Goal: Transaction & Acquisition: Purchase product/service

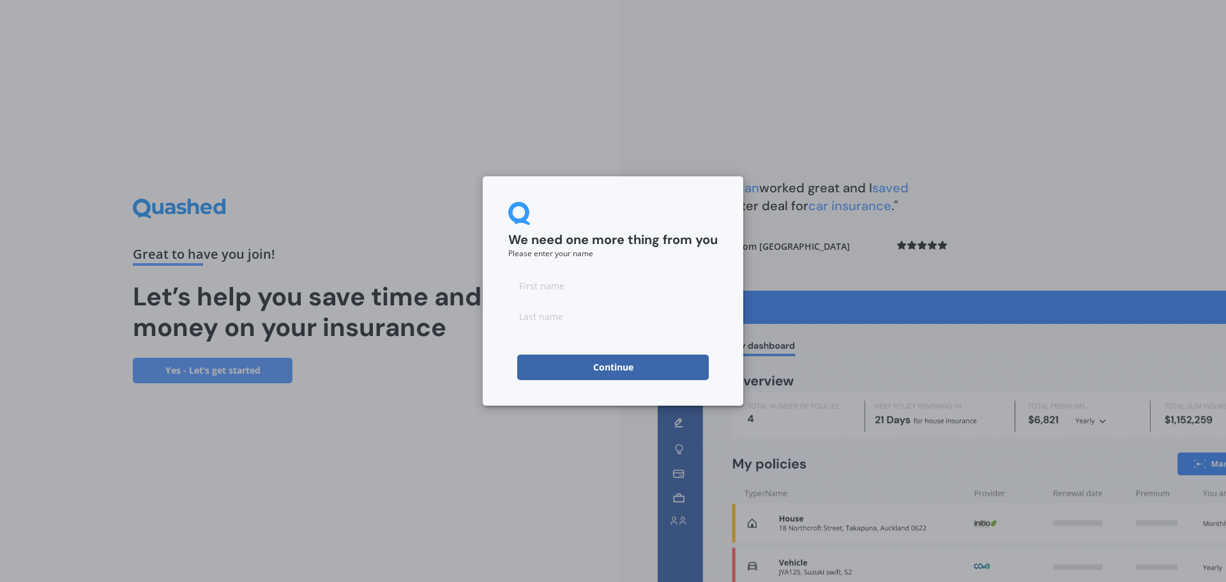
click at [577, 284] on input at bounding box center [613, 286] width 210 height 26
type input "G"
type input "Rosewarne"
type input "Grantley"
click at [618, 370] on button "Continue" at bounding box center [613, 368] width 192 height 26
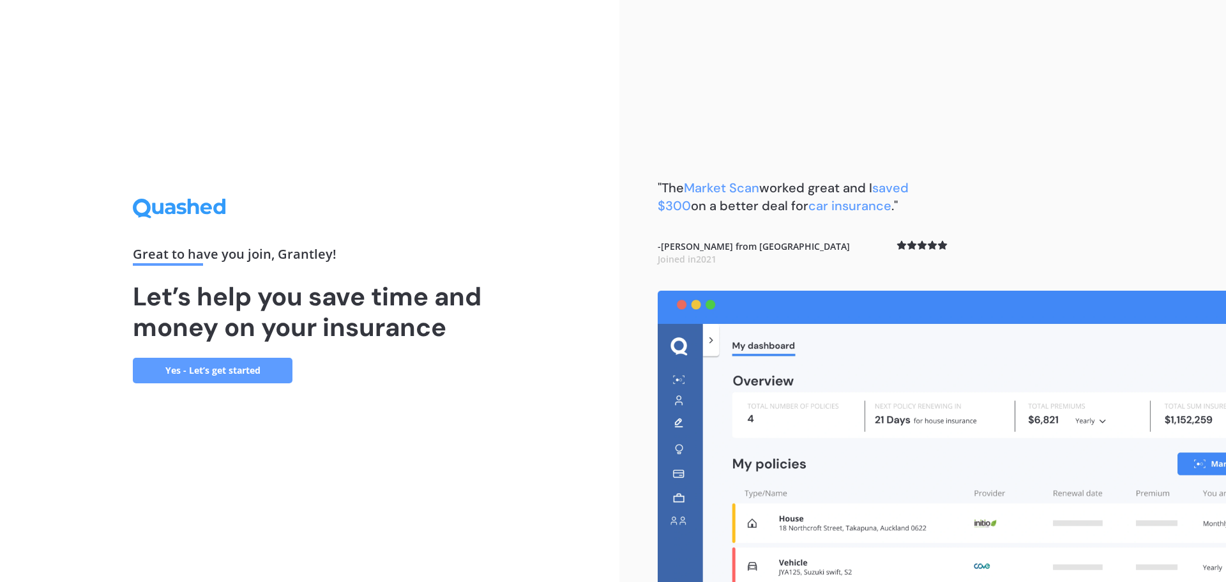
click at [254, 364] on link "Yes - Let’s get started" at bounding box center [213, 371] width 160 height 26
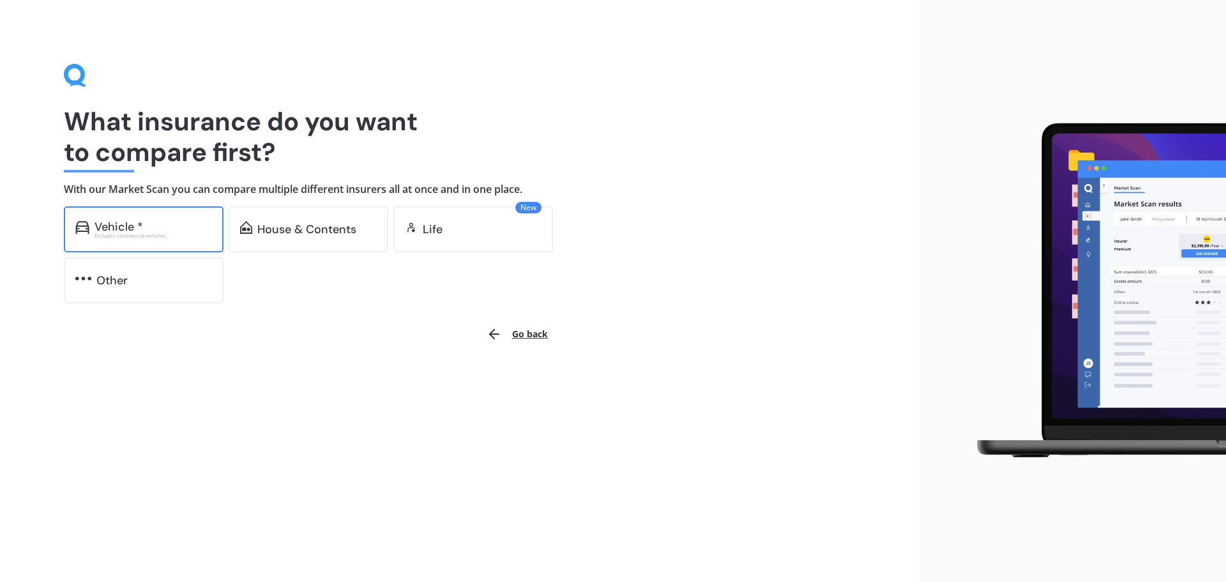
click at [164, 228] on div "Vehicle *" at bounding box center [154, 226] width 118 height 13
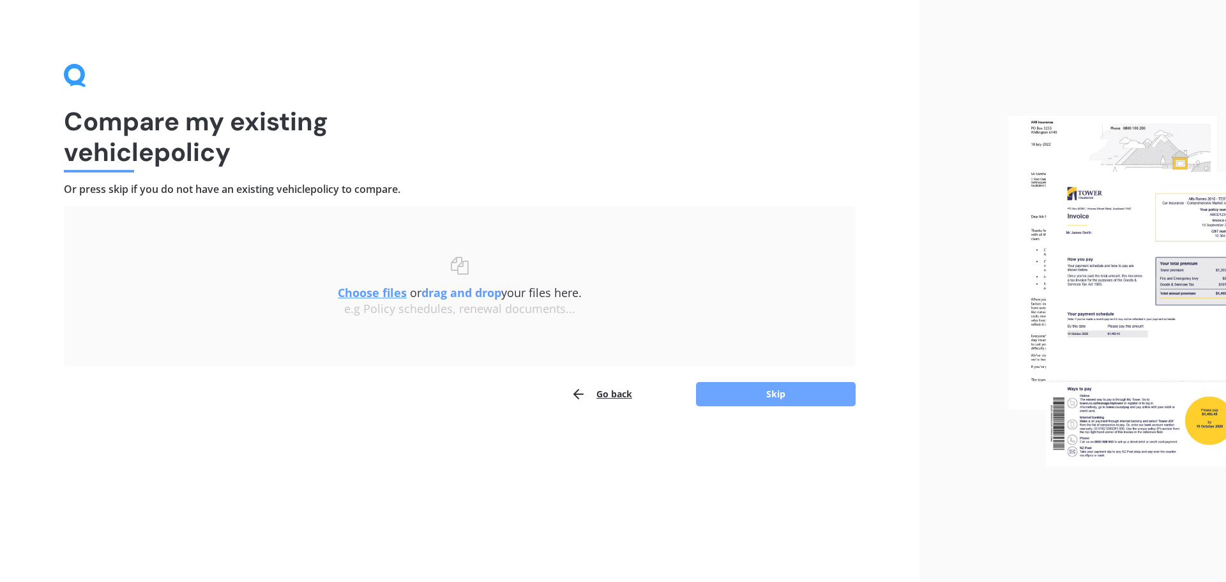
click at [749, 390] on button "Skip" at bounding box center [776, 394] width 160 height 24
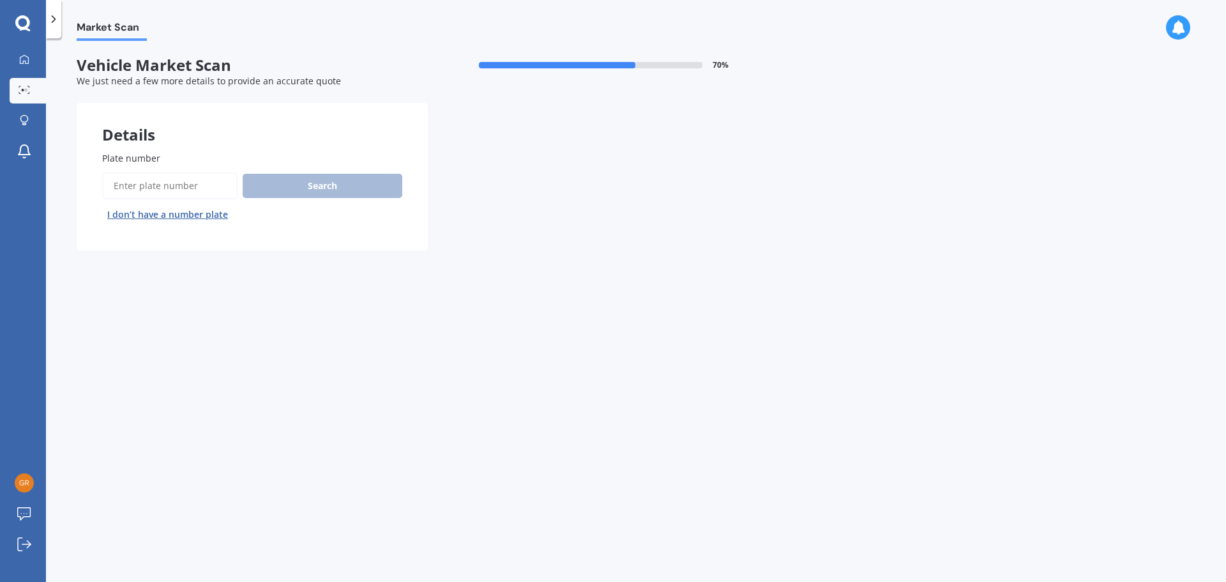
click at [156, 187] on input "Plate number" at bounding box center [169, 185] width 135 height 27
type input "rby263"
click at [320, 190] on button "Search" at bounding box center [323, 186] width 160 height 24
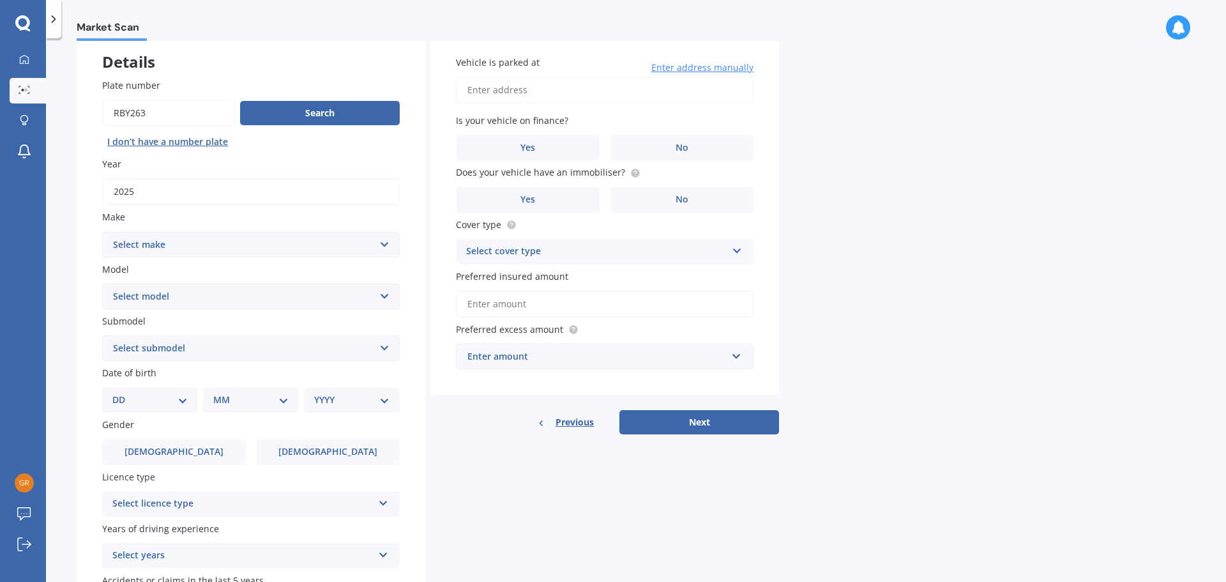
scroll to position [64, 0]
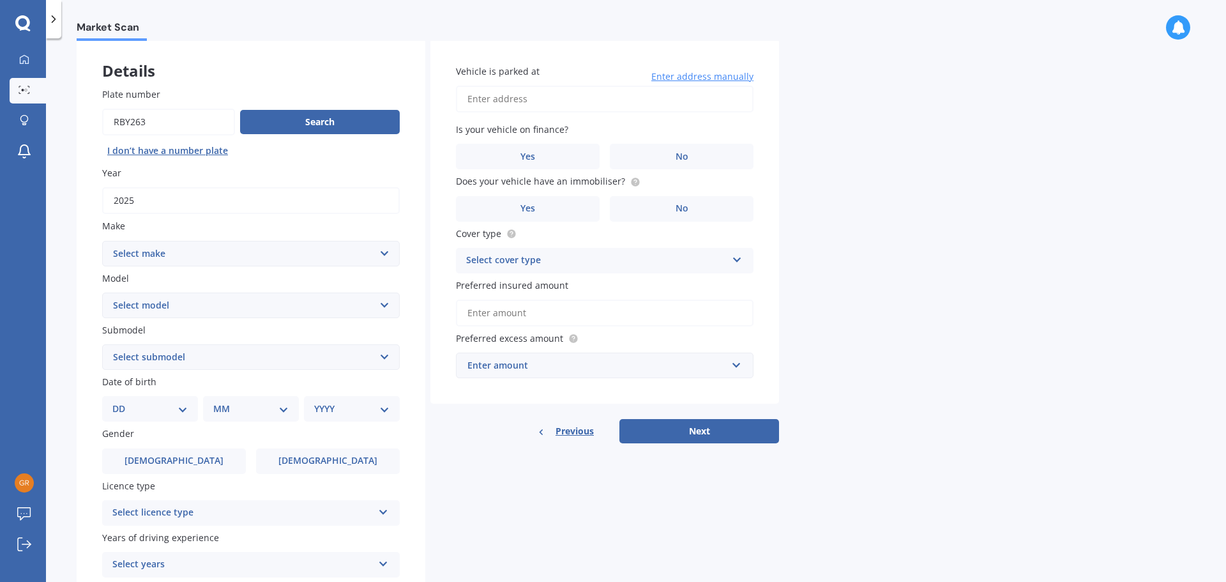
click at [384, 248] on select "Select make AC ALFA ROMEO ASTON MARTIN AUDI AUSTIN BEDFORD Bentley BMW BYD CADI…" at bounding box center [251, 254] width 298 height 26
click at [102, 241] on select "Select make AC ALFA ROMEO ASTON MARTIN AUDI AUSTIN BEDFORD Bentley BMW BYD CADI…" at bounding box center [251, 254] width 298 height 26
click at [383, 253] on select "Select make AC ALFA ROMEO ASTON MARTIN AUDI AUSTIN BEDFORD Bentley BMW BYD CADI…" at bounding box center [251, 254] width 298 height 26
select select "M.G."
click at [102, 241] on select "Select make AC ALFA ROMEO ASTON MARTIN AUDI AUSTIN BEDFORD Bentley BMW BYD CADI…" at bounding box center [251, 254] width 298 height 26
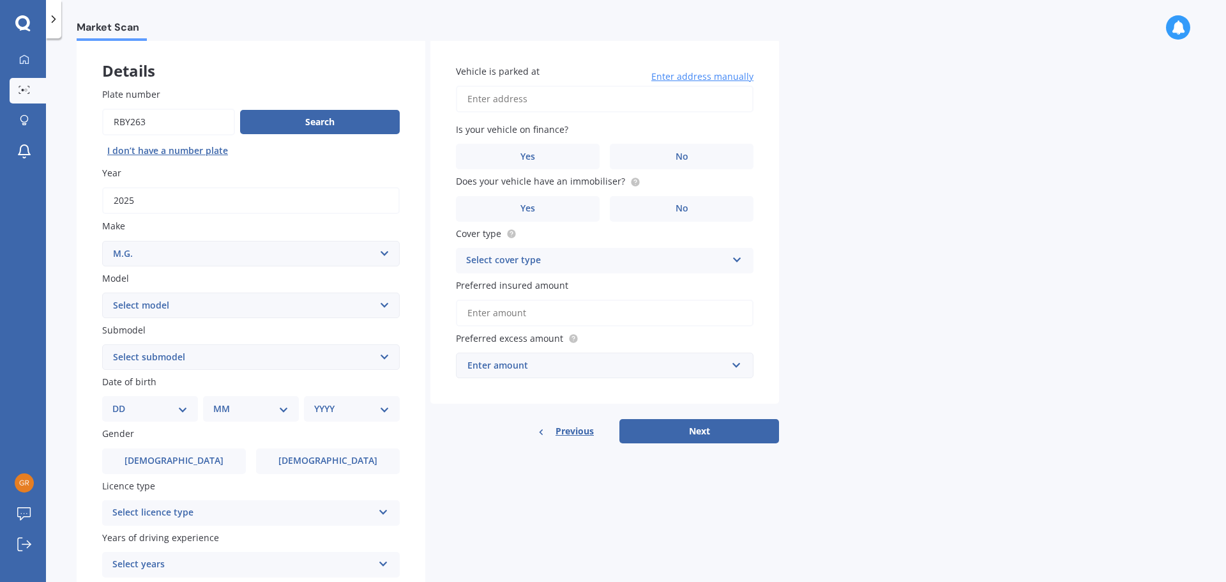
click at [381, 302] on select "Select model 3 6 GS HS Metro MG3 MG4 MGF Midget Montego TD 2000 TF 120 TF 135 T…" at bounding box center [251, 306] width 298 height 26
select select "HS"
click at [102, 293] on select "Select model 3 6 GS HS Metro MG3 MG4 MGF Midget Montego TD 2000 TF 120 TF 135 T…" at bounding box center [251, 306] width 298 height 26
click at [381, 356] on select "Select submodel CORE 1.5PT/7AT Essence 1.5T Essence Anfield 1.5T Essence Plug-i…" at bounding box center [251, 357] width 298 height 26
select select "ESSENCE PLUG-IN HYBRID"
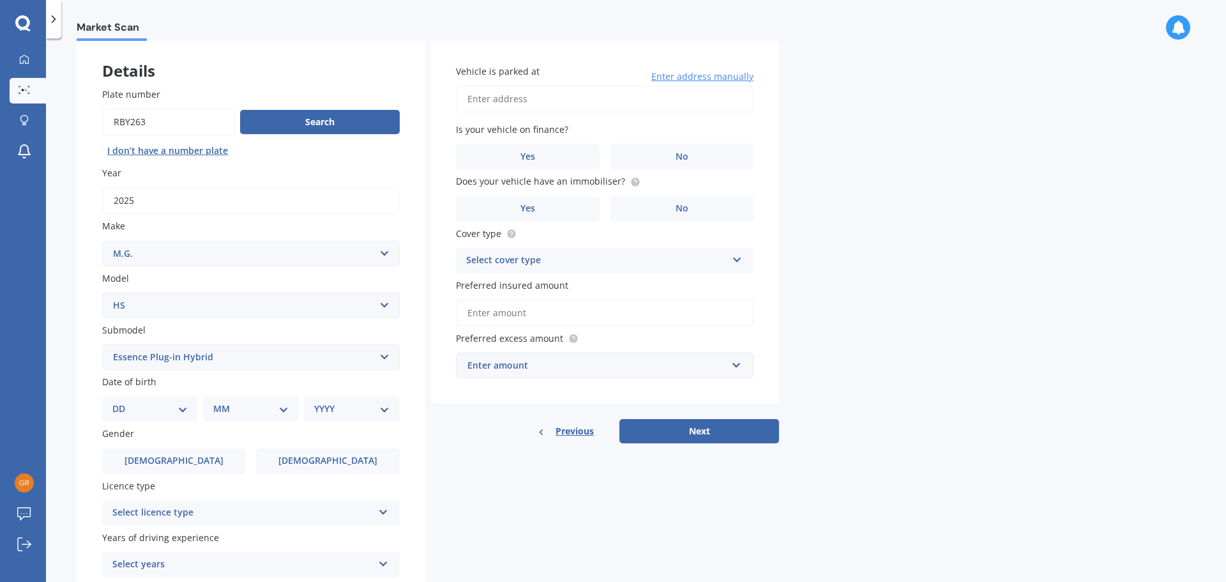
click at [102, 344] on select "Select submodel CORE 1.5PT/7AT Essence 1.5T Essence Anfield 1.5T Essence Plug-i…" at bounding box center [251, 357] width 298 height 26
click at [185, 406] on select "DD 01 02 03 04 05 06 07 08 09 10 11 12 13 14 15 16 17 18 19 20 21 22 23 24 25 2…" at bounding box center [149, 409] width 75 height 14
select select "03"
click at [123, 402] on select "DD 01 02 03 04 05 06 07 08 09 10 11 12 13 14 15 16 17 18 19 20 21 22 23 24 25 2…" at bounding box center [149, 409] width 75 height 14
click at [262, 411] on select "MM 01 02 03 04 05 06 07 08 09 10 11 12" at bounding box center [253, 409] width 70 height 14
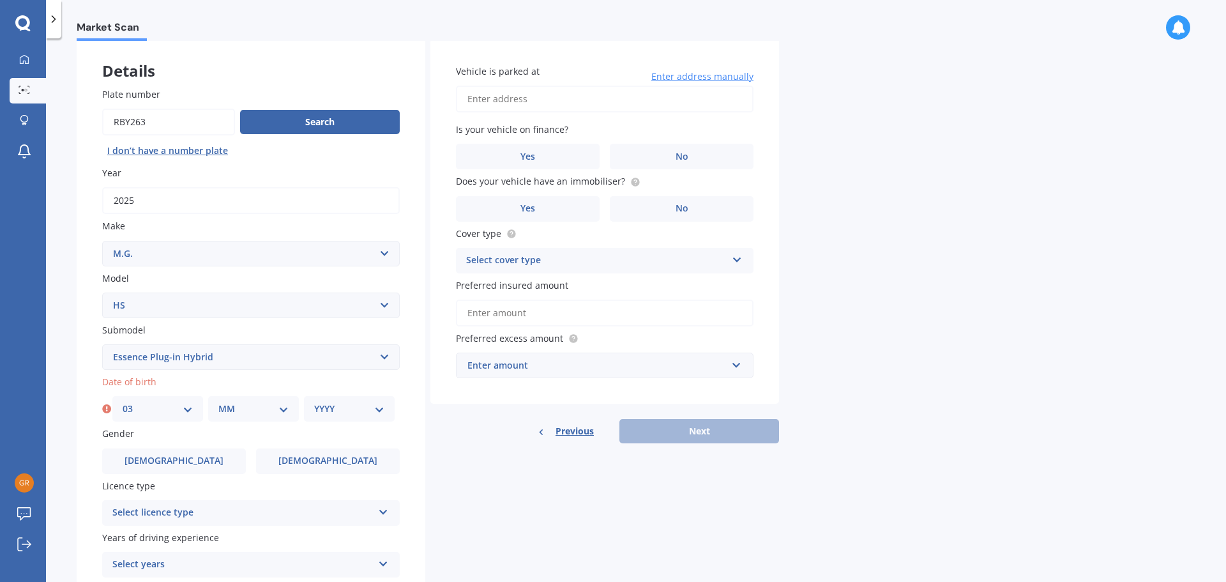
select select "05"
click at [218, 402] on select "MM 01 02 03 04 05 06 07 08 09 10 11 12" at bounding box center [253, 409] width 70 height 14
click at [380, 408] on select "YYYY 2025 2024 2023 2022 2021 2020 2019 2018 2017 2016 2015 2014 2013 2012 2011…" at bounding box center [349, 409] width 70 height 14
select select "1961"
click at [314, 402] on select "YYYY 2025 2024 2023 2022 2021 2020 2019 2018 2017 2016 2015 2014 2013 2012 2011…" at bounding box center [349, 409] width 70 height 14
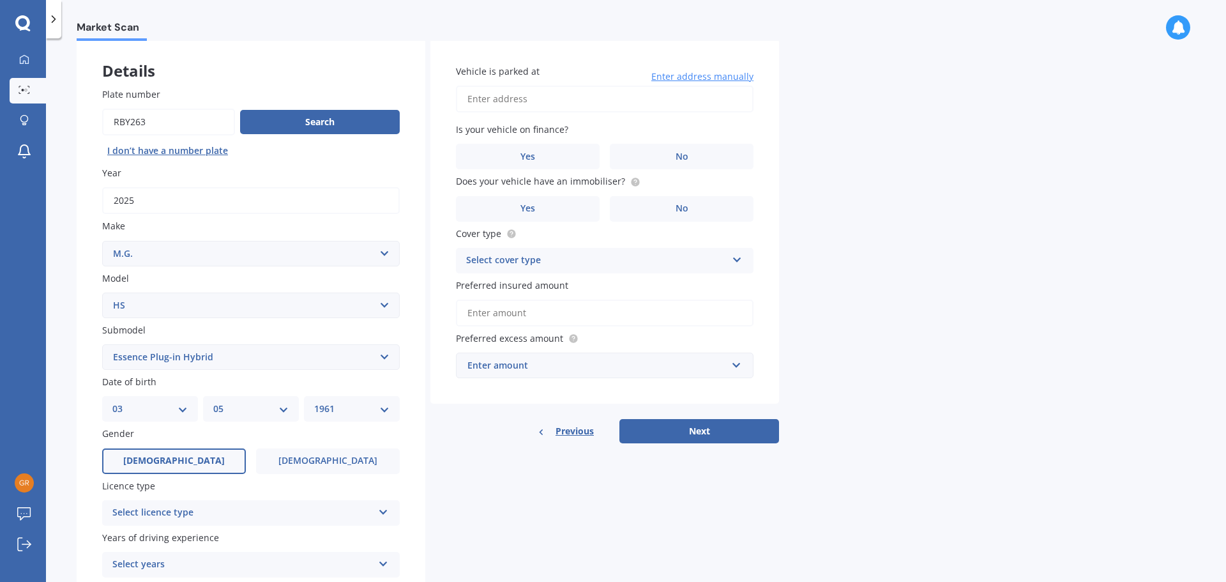
click at [179, 459] on span "[DEMOGRAPHIC_DATA]" at bounding box center [174, 460] width 102 height 11
click at [0, 0] on input "[DEMOGRAPHIC_DATA]" at bounding box center [0, 0] width 0 height 0
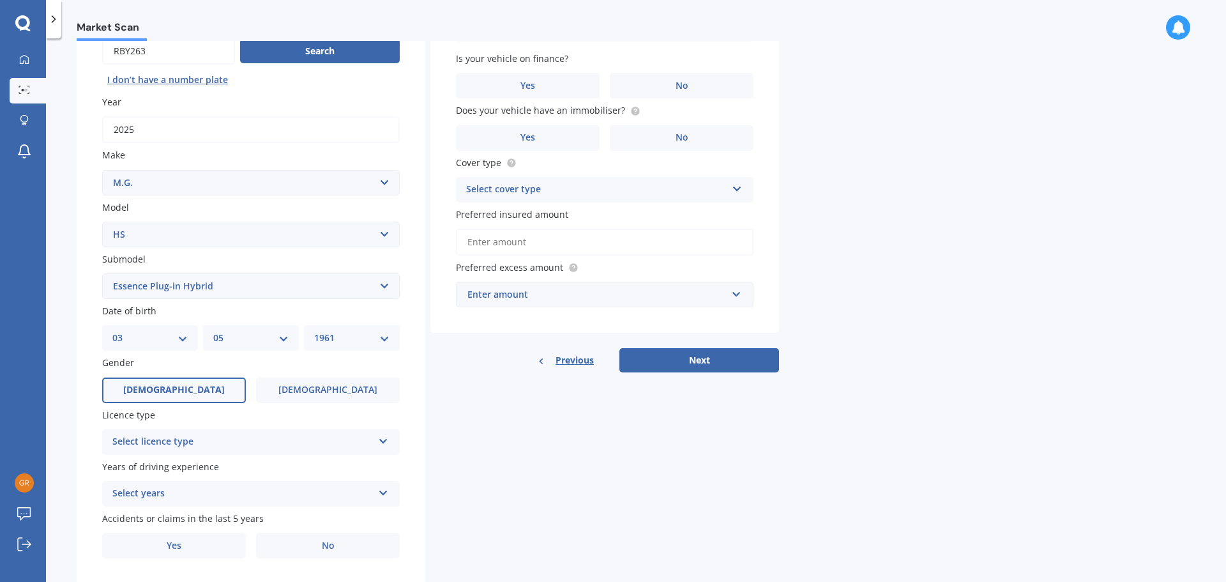
scroll to position [170, 0]
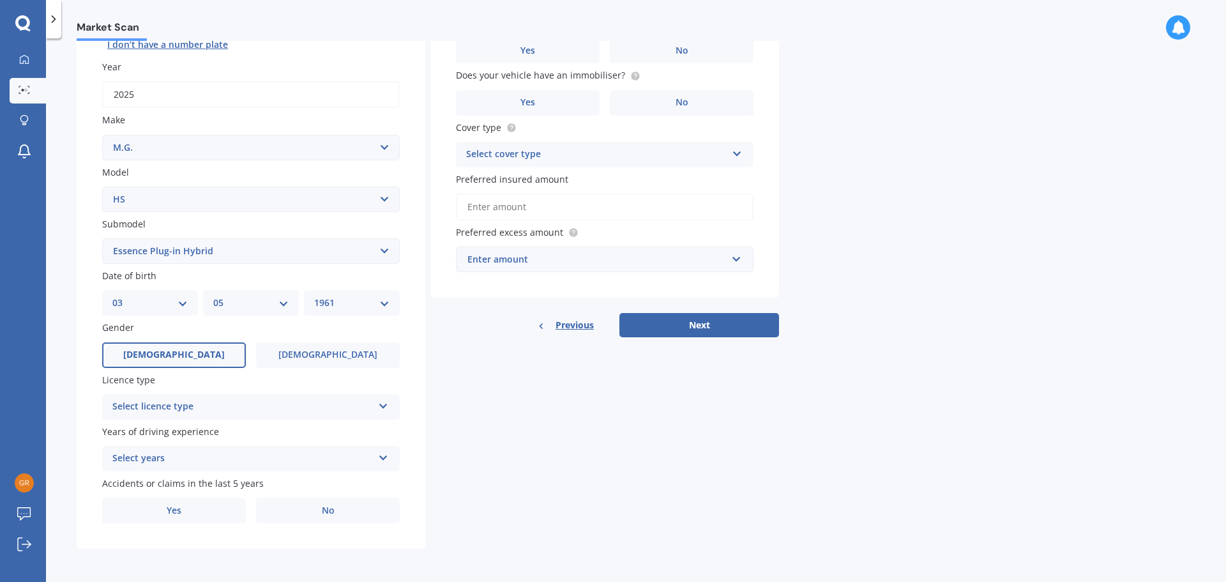
click at [383, 402] on icon at bounding box center [383, 403] width 11 height 9
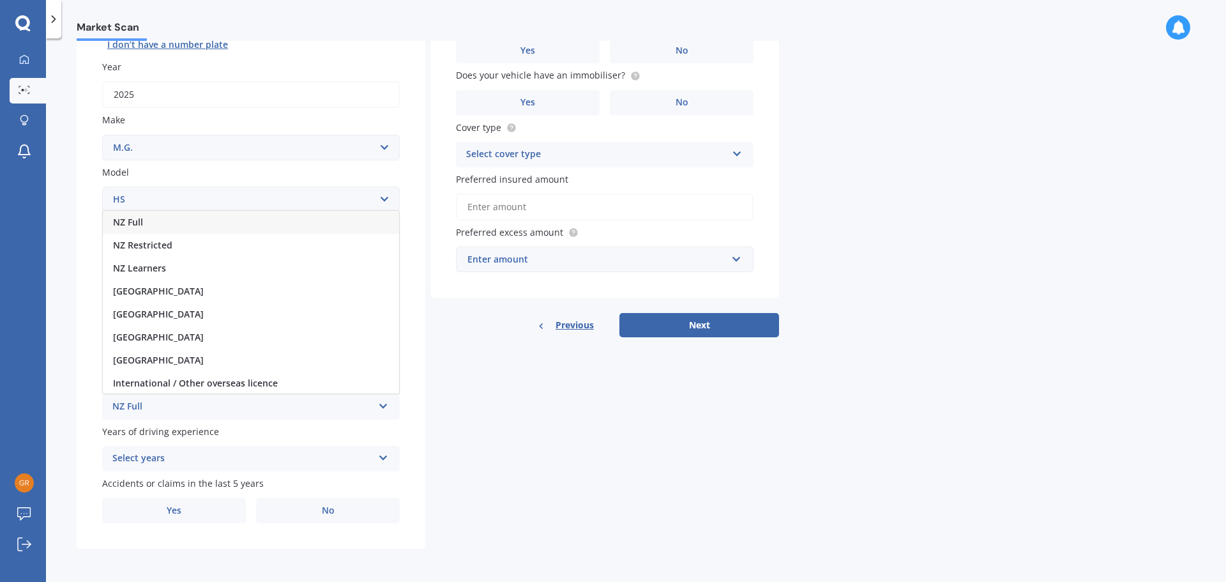
click at [134, 218] on span "NZ Full" at bounding box center [128, 222] width 30 height 12
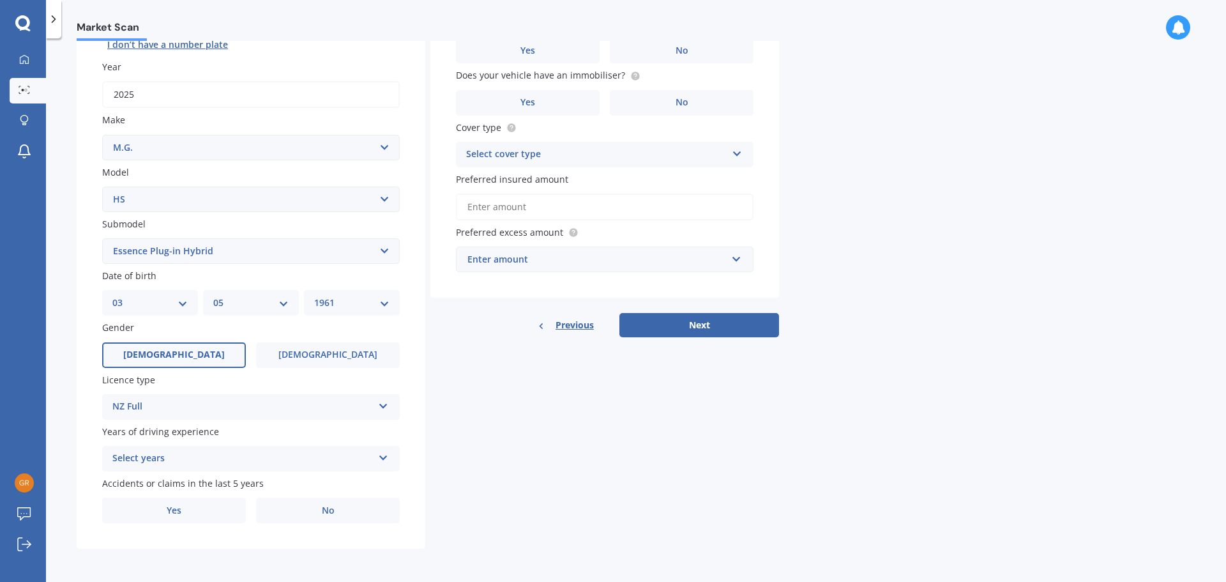
click at [381, 458] on icon at bounding box center [383, 455] width 11 height 9
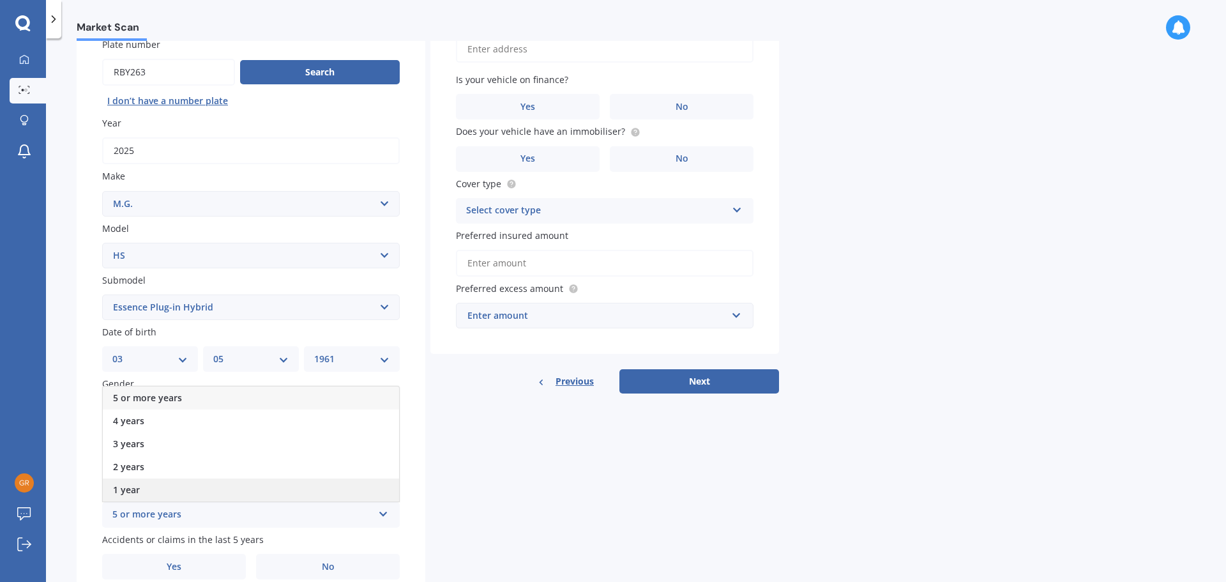
scroll to position [106, 0]
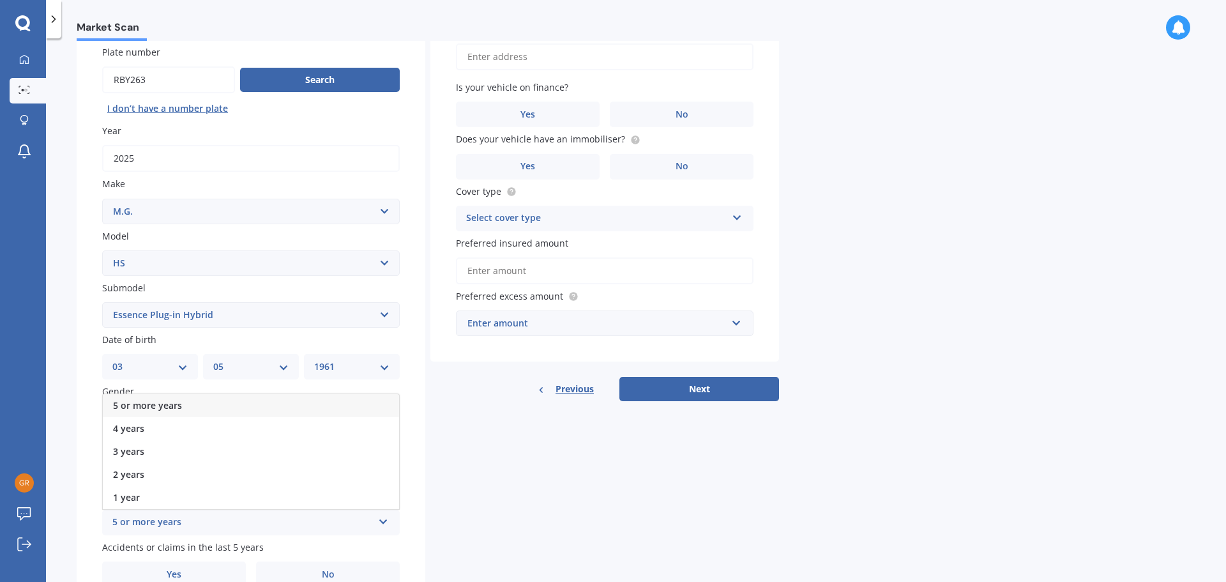
click at [208, 400] on div "5 or more years" at bounding box center [251, 405] width 296 height 23
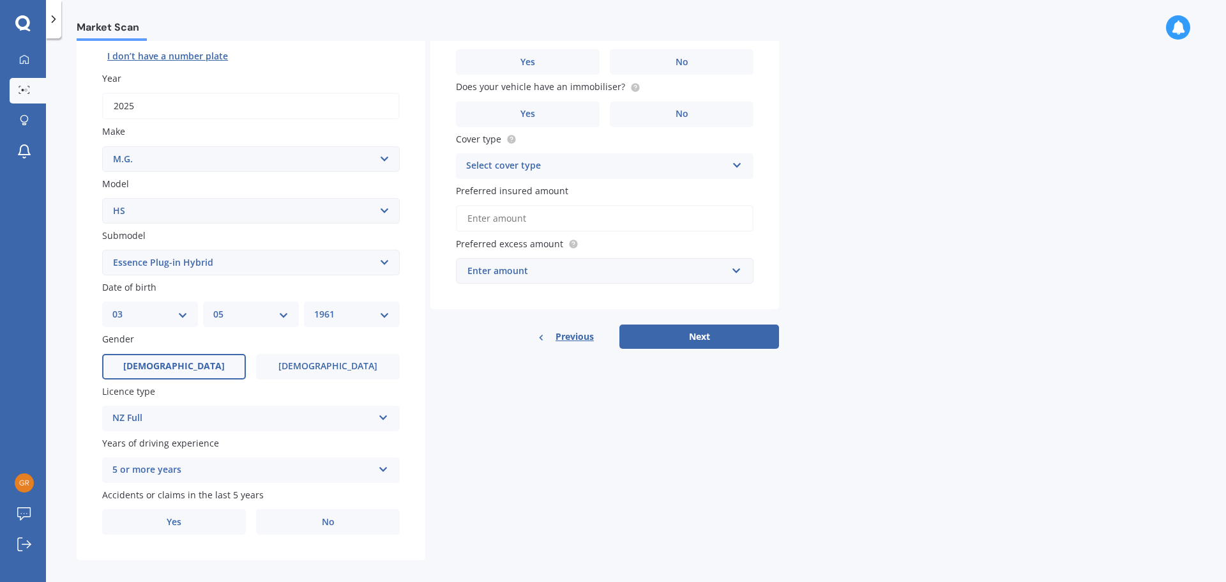
scroll to position [170, 0]
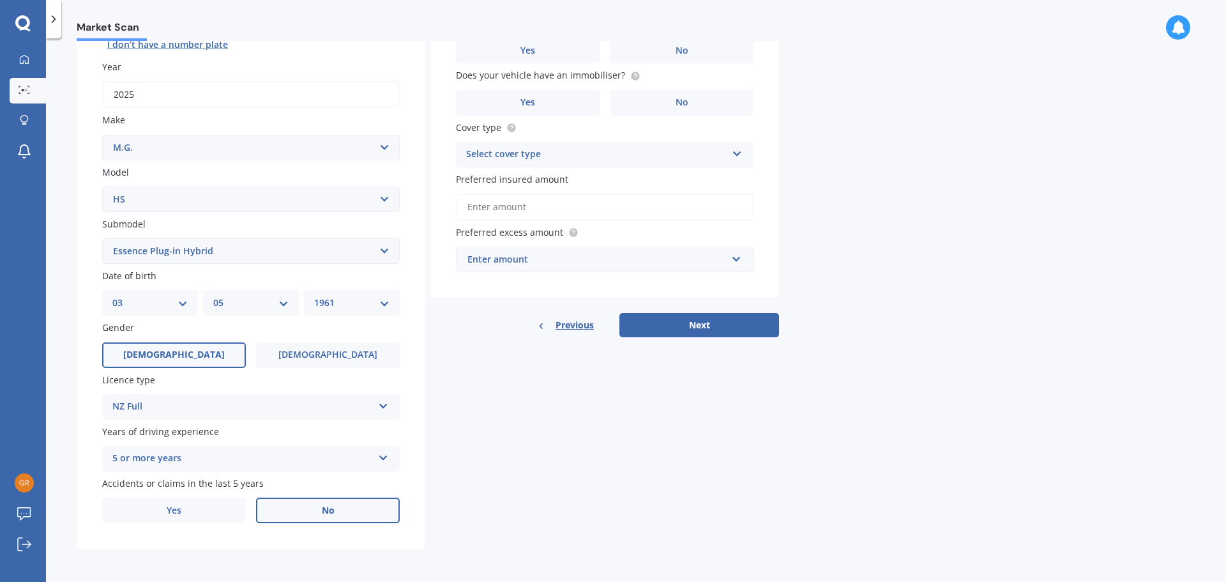
click at [296, 514] on label "No" at bounding box center [328, 511] width 144 height 26
click at [0, 0] on input "No" at bounding box center [0, 0] width 0 height 0
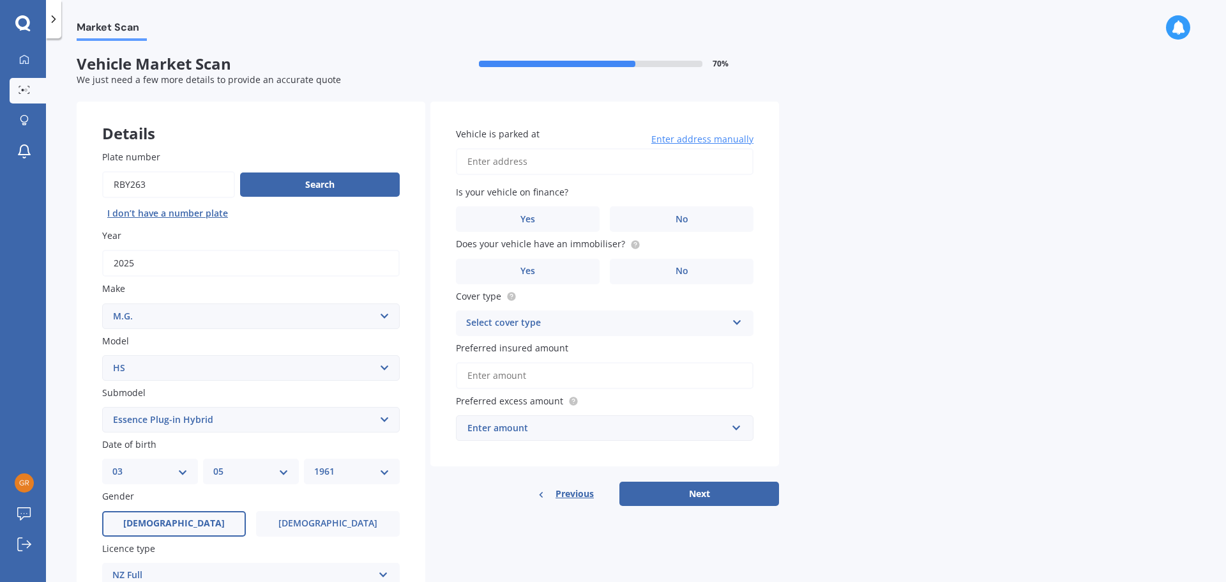
scroll to position [0, 0]
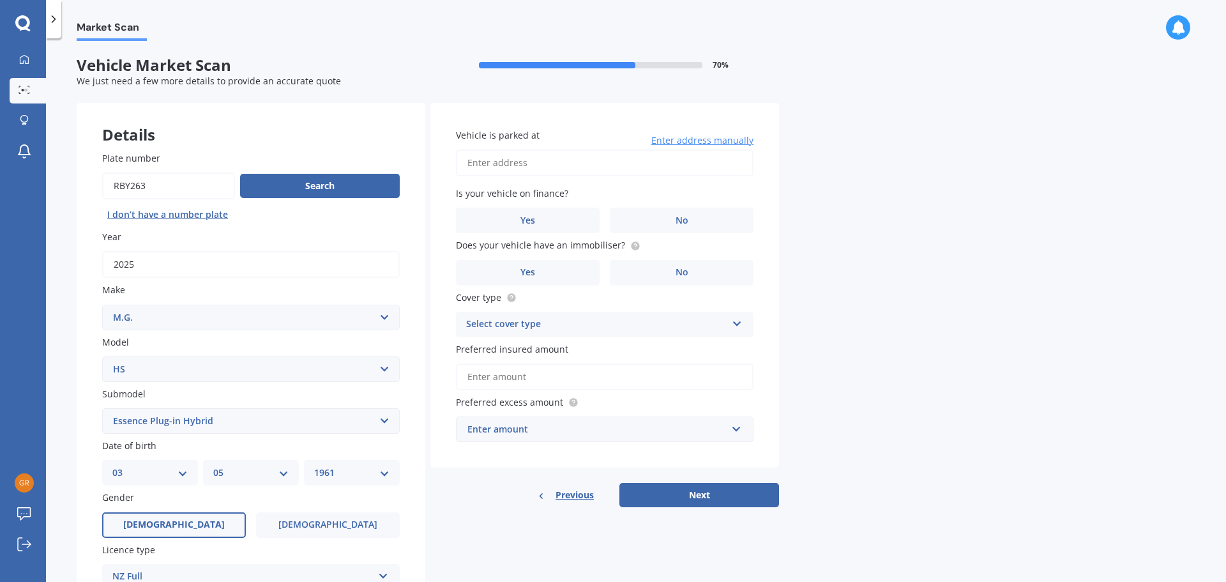
click at [508, 168] on input "Vehicle is parked at" at bounding box center [605, 162] width 298 height 27
type input "44A Overtoun TceWellington Hataitai 6021"
click at [649, 222] on label "No" at bounding box center [682, 221] width 144 height 26
click at [0, 0] on input "No" at bounding box center [0, 0] width 0 height 0
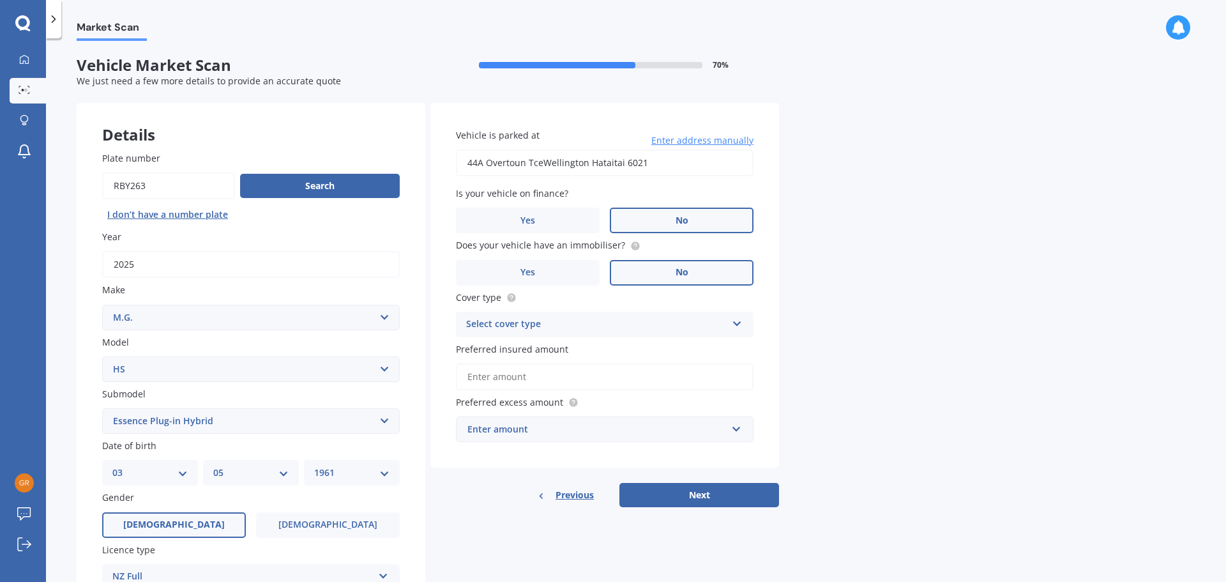
click at [646, 268] on label "No" at bounding box center [682, 273] width 144 height 26
click at [0, 0] on input "No" at bounding box center [0, 0] width 0 height 0
click at [740, 321] on icon at bounding box center [737, 321] width 11 height 9
click at [675, 344] on div "Comprehensive" at bounding box center [605, 349] width 296 height 23
click at [567, 380] on input "Preferred insured amount" at bounding box center [605, 376] width 298 height 27
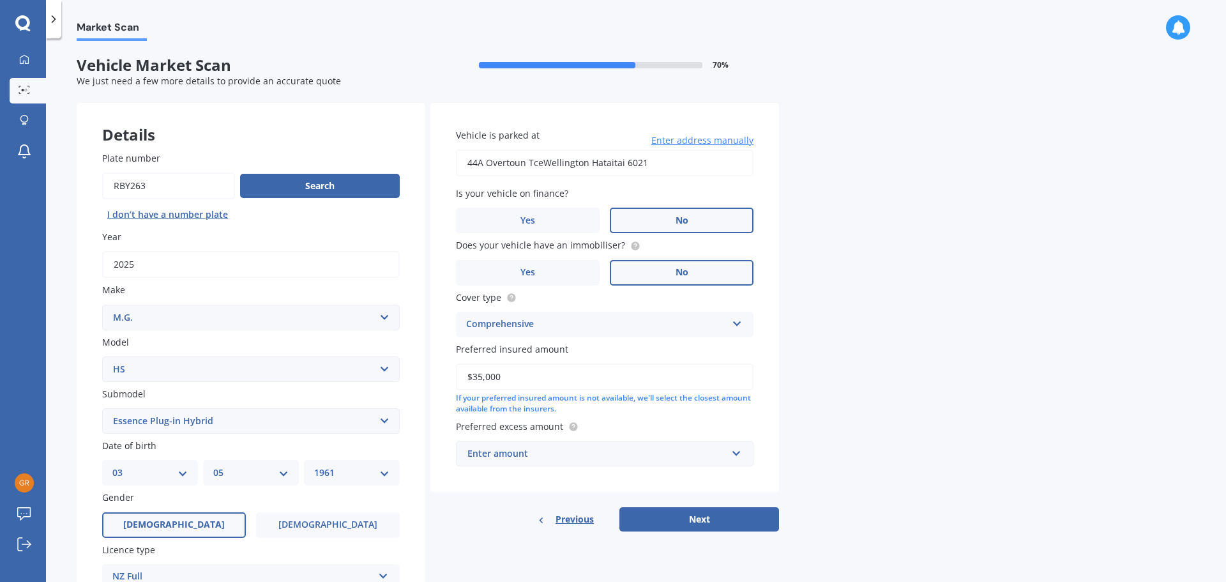
type input "$35,000"
click at [737, 454] on input "text" at bounding box center [600, 453] width 286 height 24
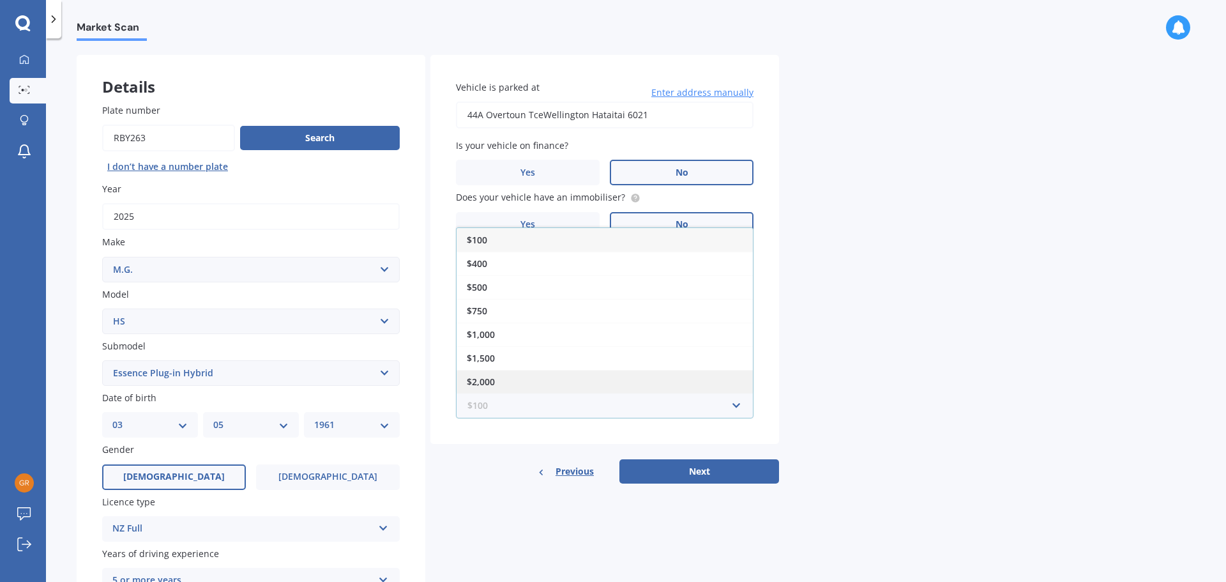
scroll to position [43, 0]
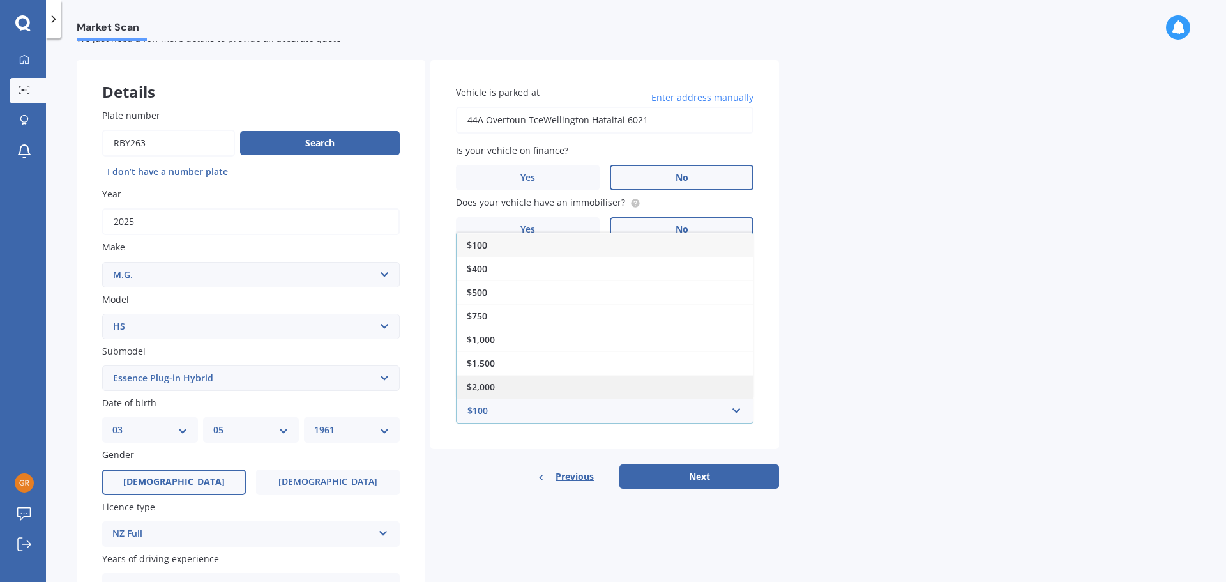
click at [554, 381] on div "$2,000" at bounding box center [605, 387] width 296 height 24
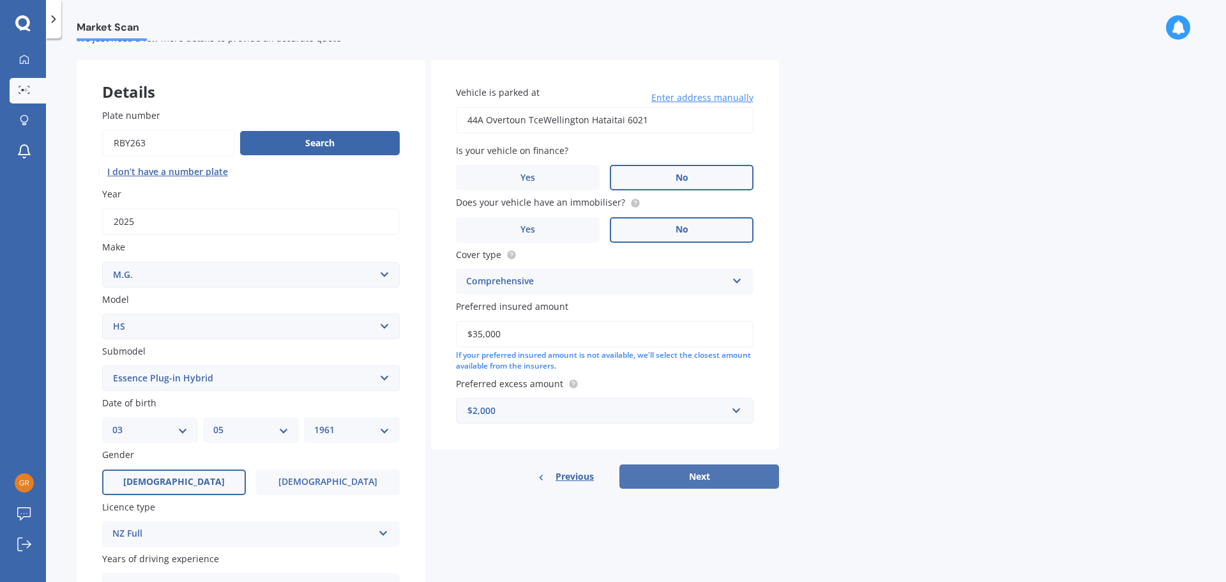
click at [698, 477] on button "Next" at bounding box center [700, 476] width 160 height 24
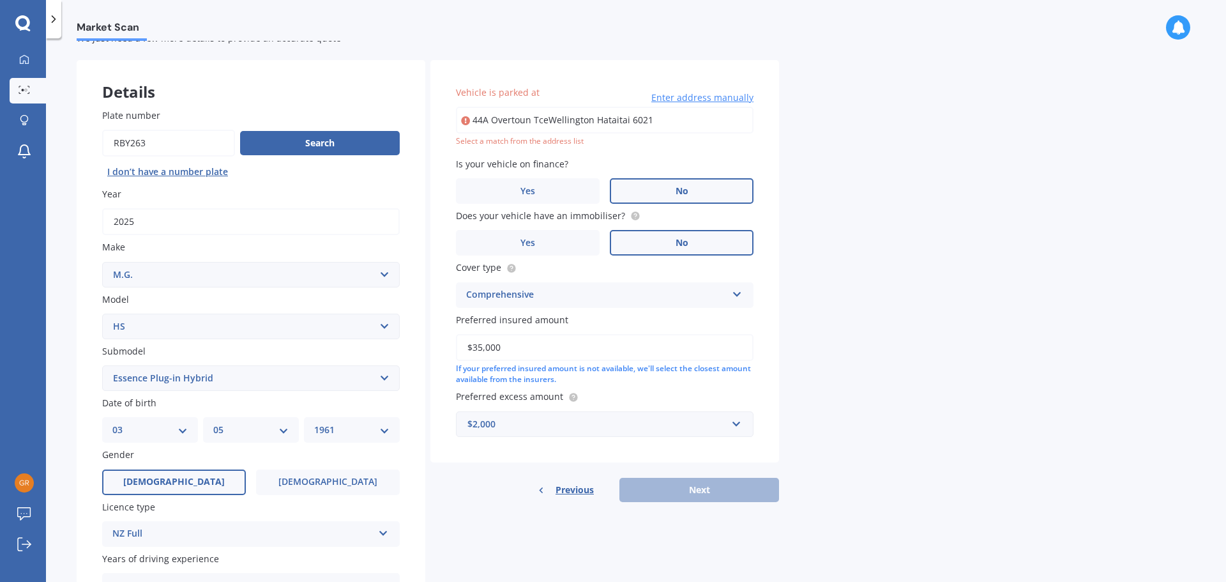
click at [657, 118] on input "44A Overtoun TceWellington Hataitai 6021" at bounding box center [605, 120] width 298 height 27
type input "[STREET_ADDRESS]"
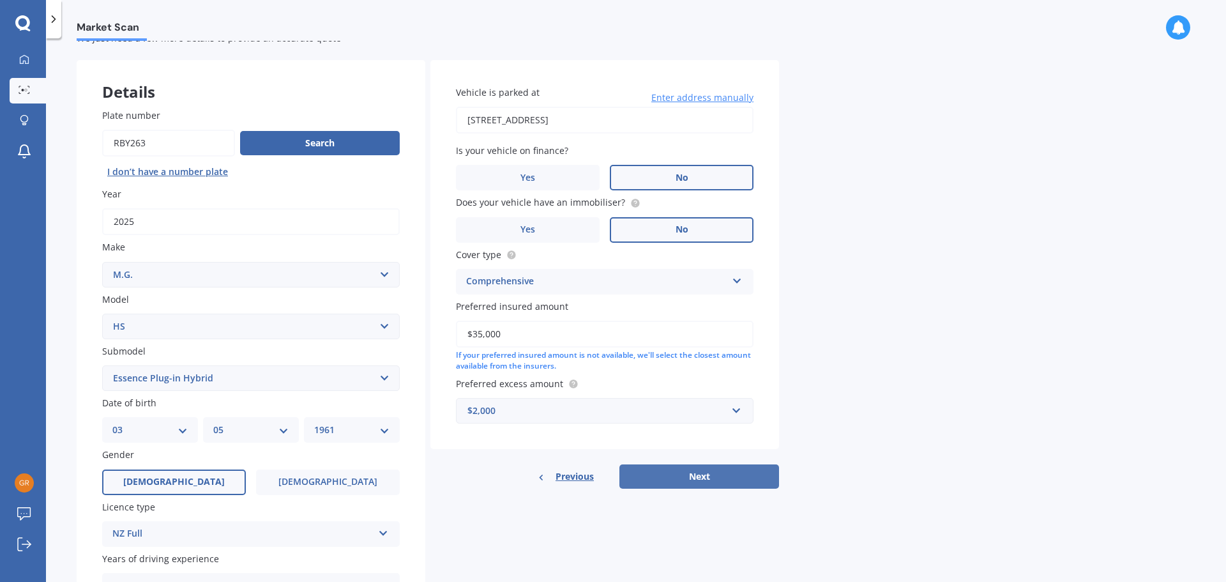
click at [701, 471] on button "Next" at bounding box center [700, 476] width 160 height 24
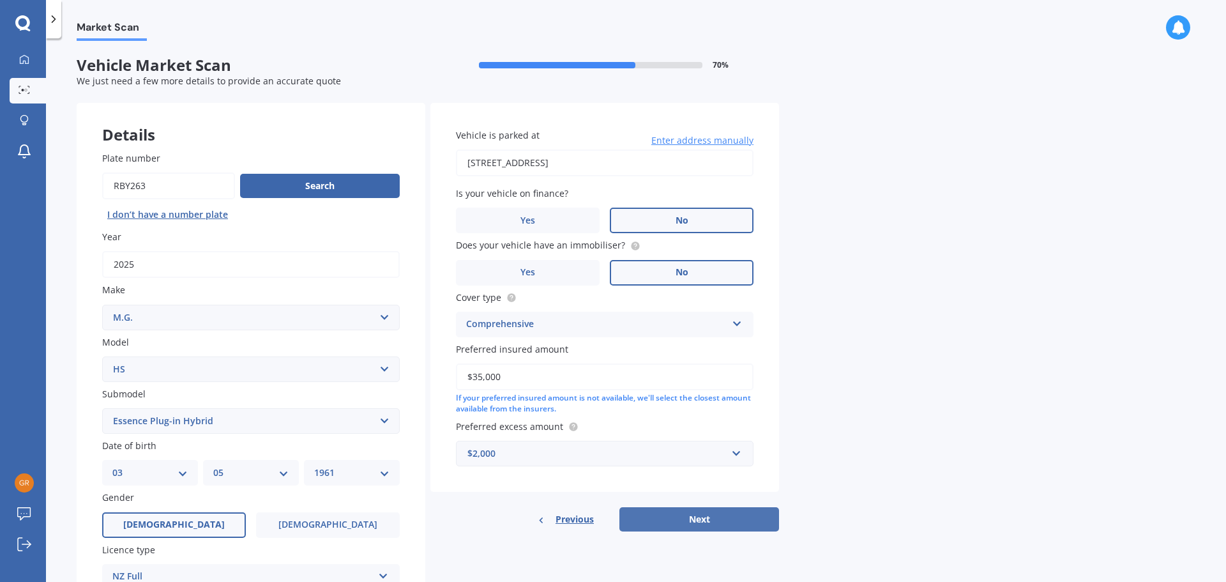
select select "03"
select select "05"
select select "1961"
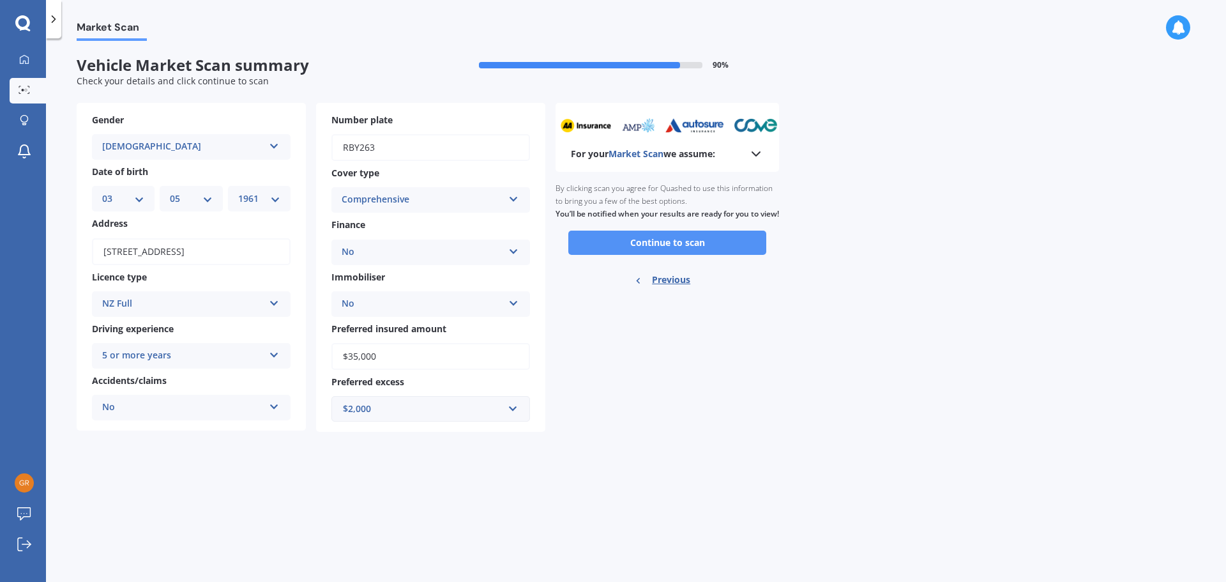
click at [669, 255] on button "Continue to scan" at bounding box center [667, 243] width 198 height 24
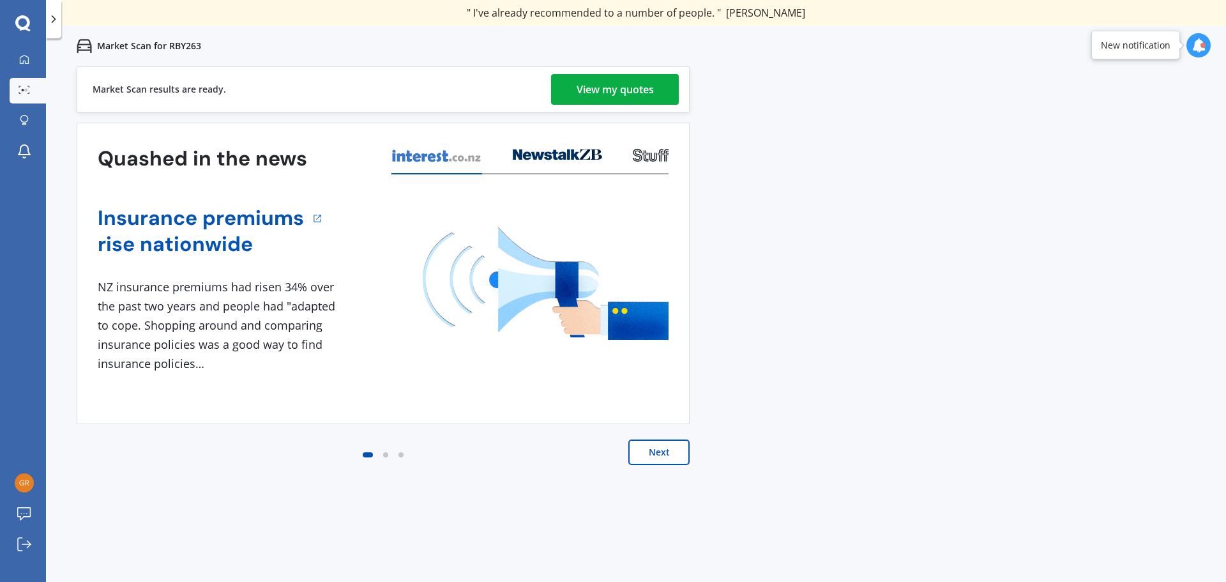
click at [645, 86] on div "View my quotes" at bounding box center [615, 89] width 77 height 31
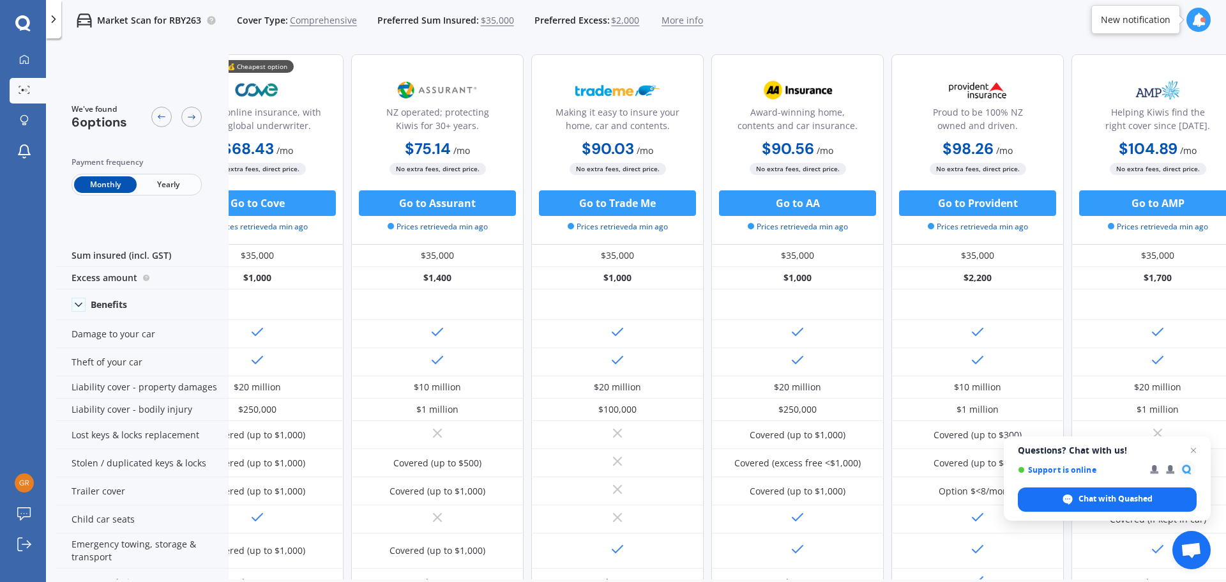
scroll to position [0, 82]
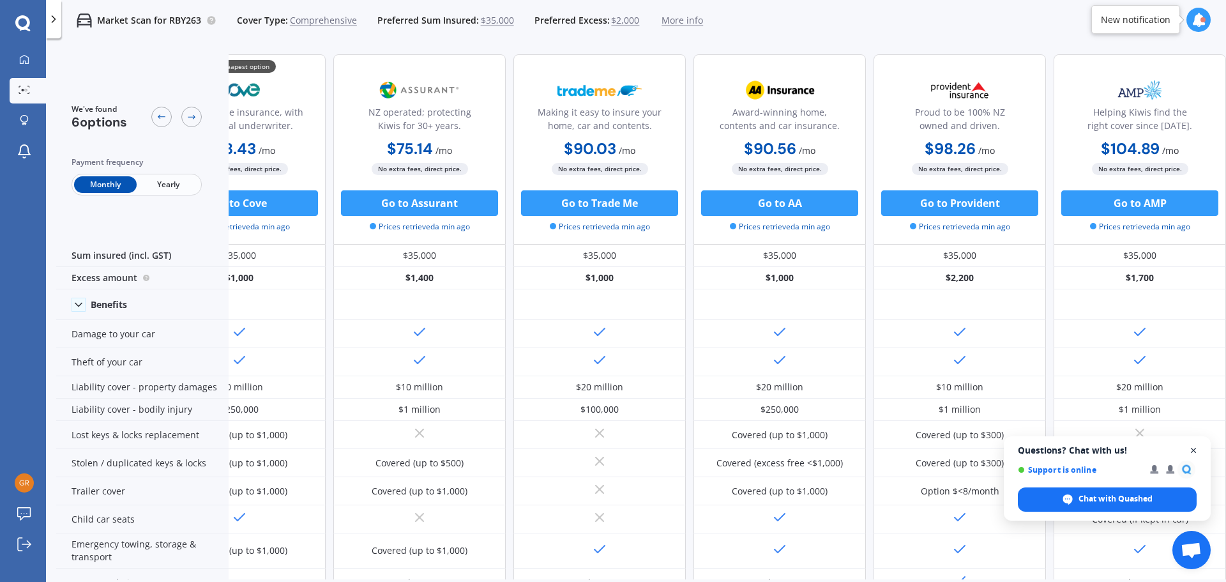
click at [1194, 448] on span "Close chat" at bounding box center [1194, 451] width 16 height 16
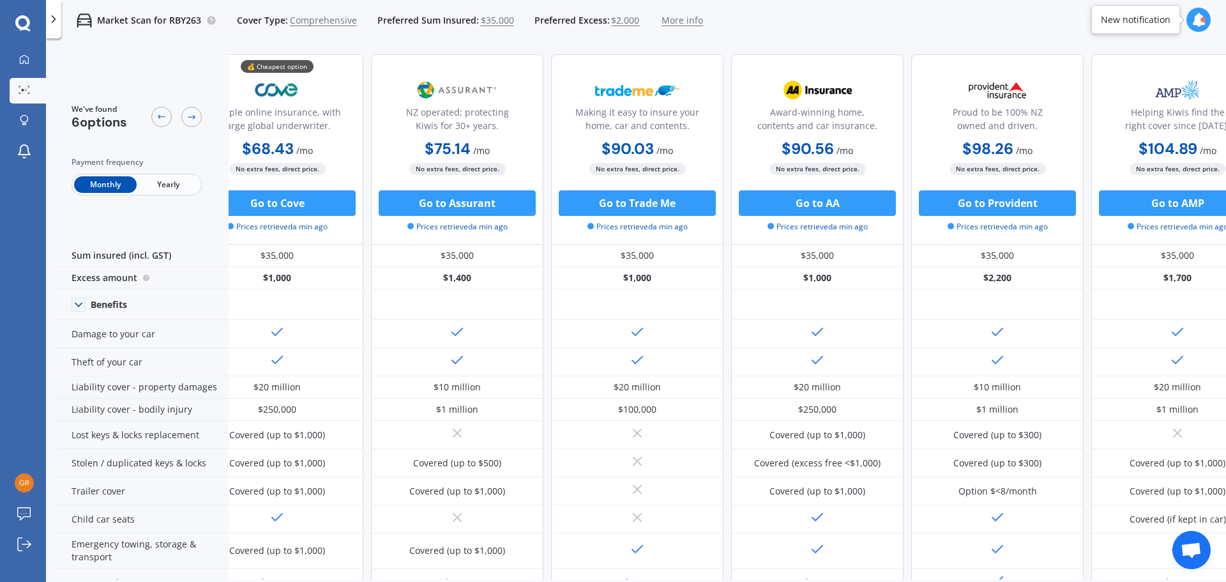
scroll to position [0, 0]
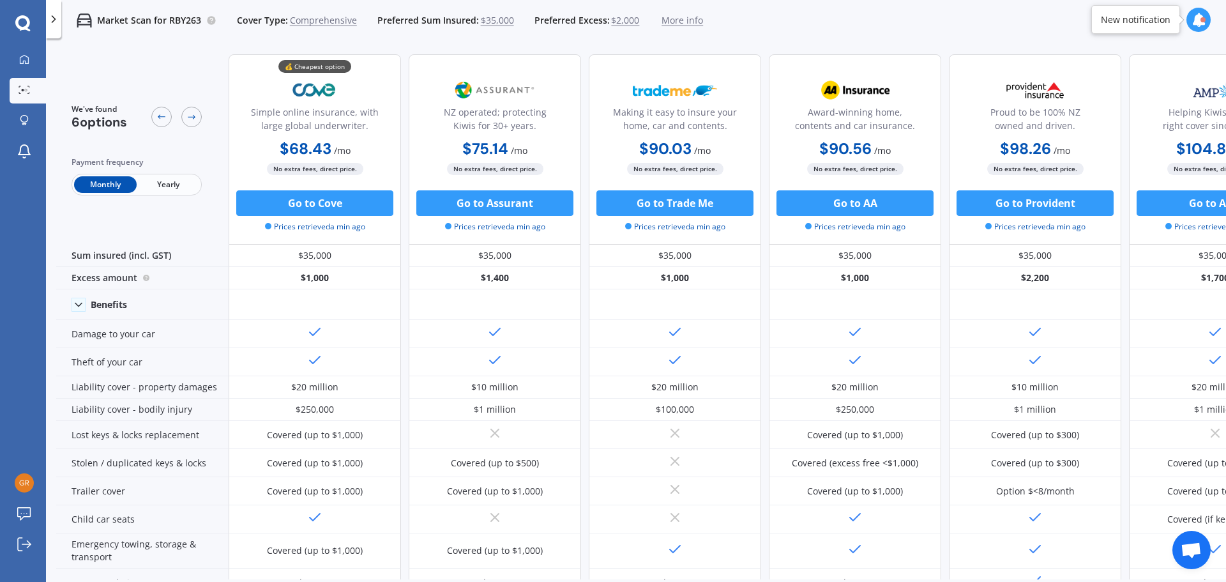
click at [159, 183] on span "Yearly" at bounding box center [168, 184] width 63 height 17
click at [104, 179] on span "Monthly" at bounding box center [105, 184] width 63 height 17
click at [171, 187] on span "Yearly" at bounding box center [168, 184] width 63 height 17
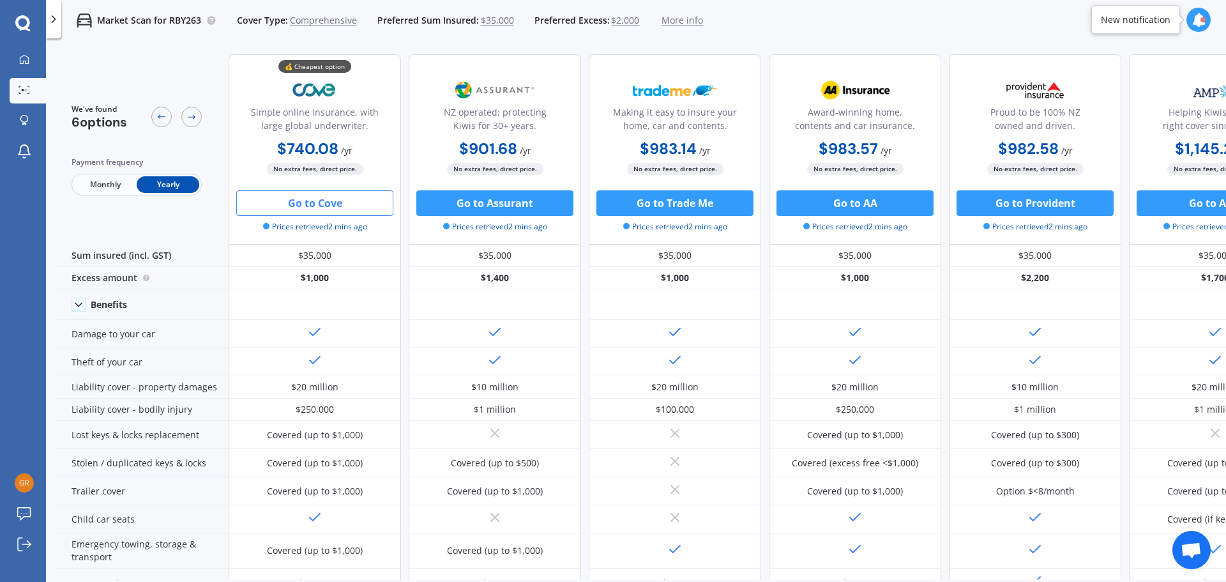
click at [301, 207] on button "Go to Cove" at bounding box center [314, 203] width 157 height 26
